Goal: Information Seeking & Learning: Learn about a topic

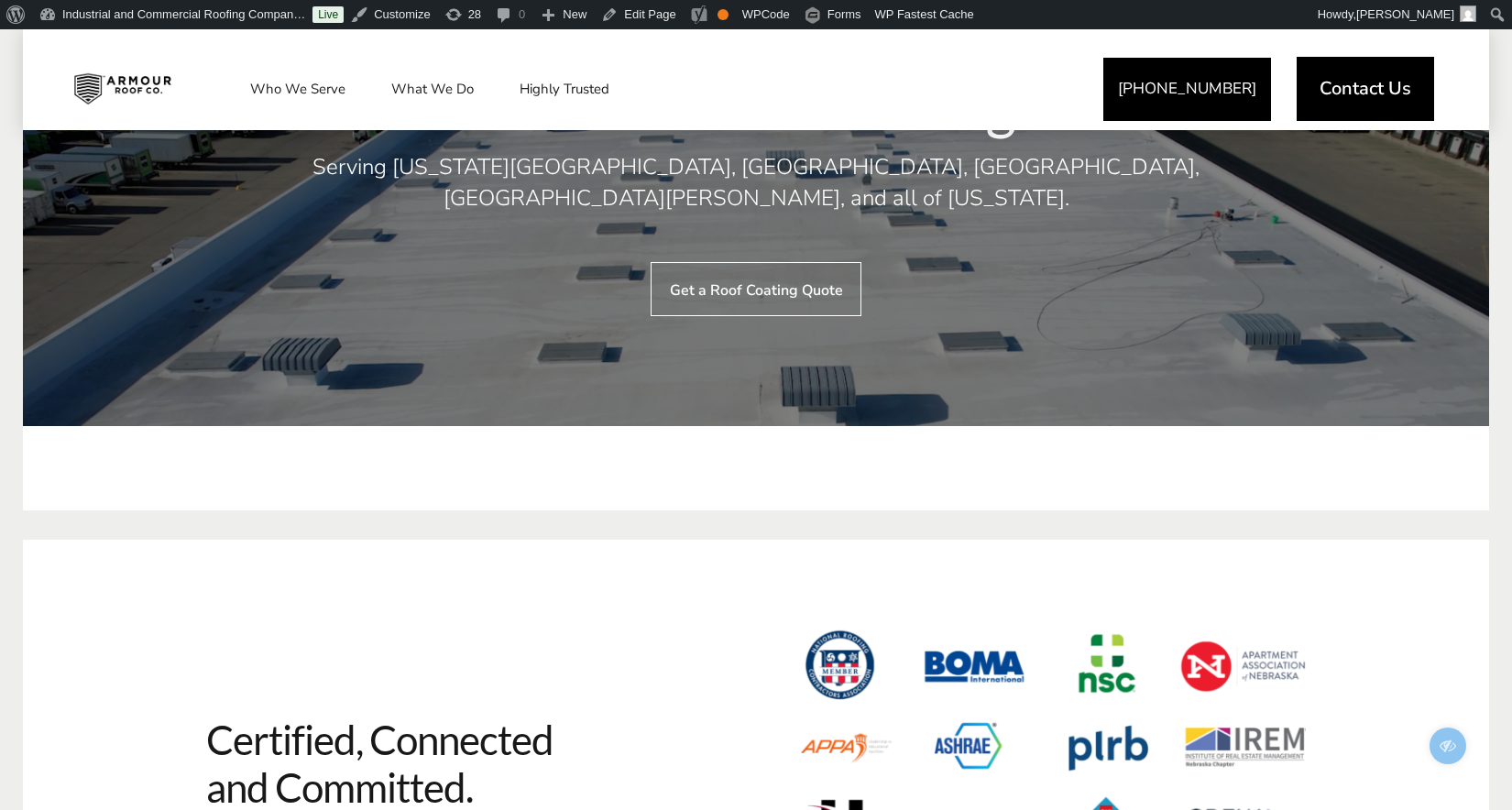
scroll to position [7672, 0]
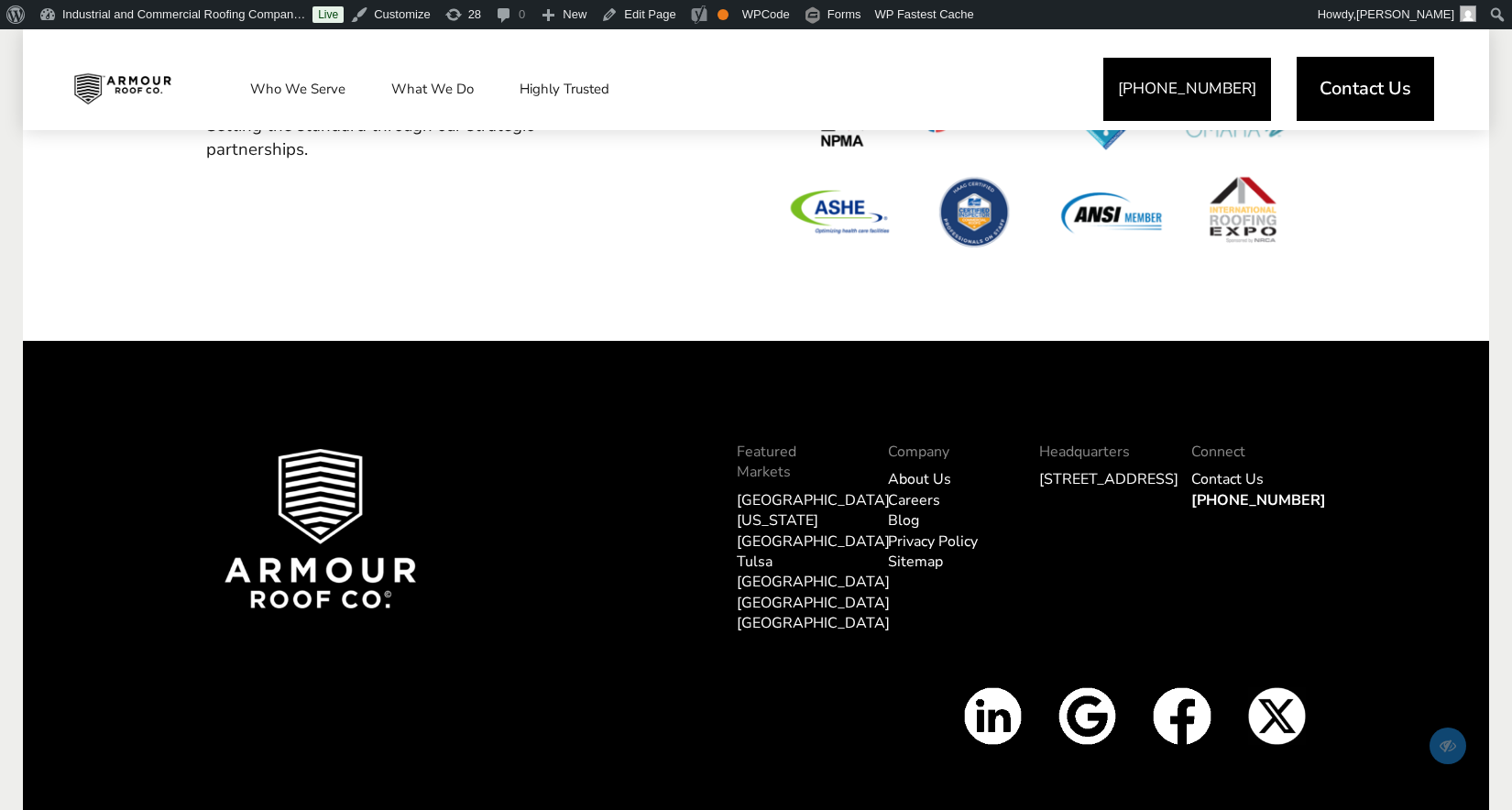
click at [224, 433] on img at bounding box center [224, 433] width 0 height 0
click at [221, 370] on div at bounding box center [377, 517] width 341 height 295
click at [309, 449] on img at bounding box center [320, 528] width 192 height 159
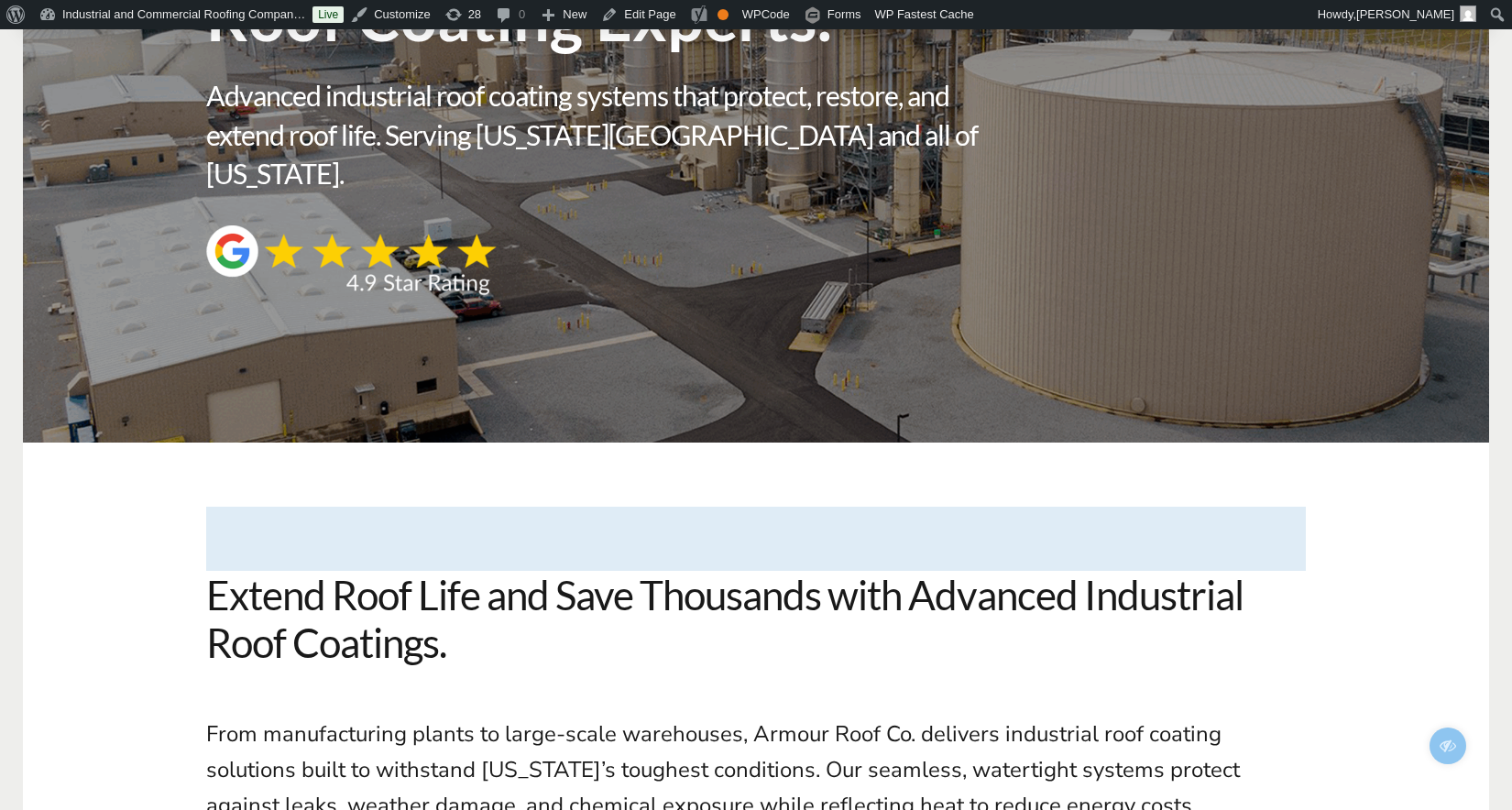
scroll to position [0, 0]
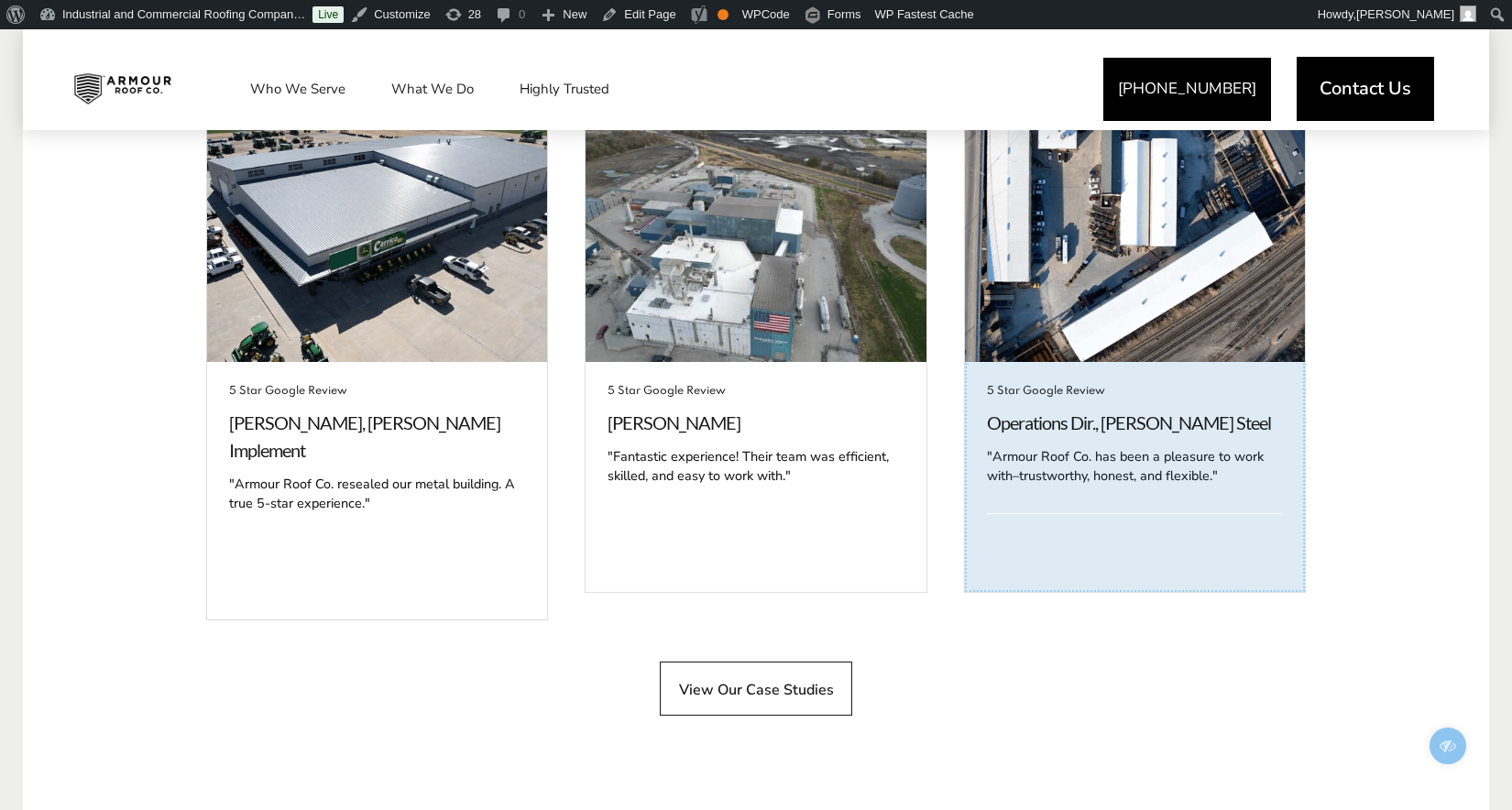
scroll to position [5776, 0]
